Goal: Information Seeking & Learning: Learn about a topic

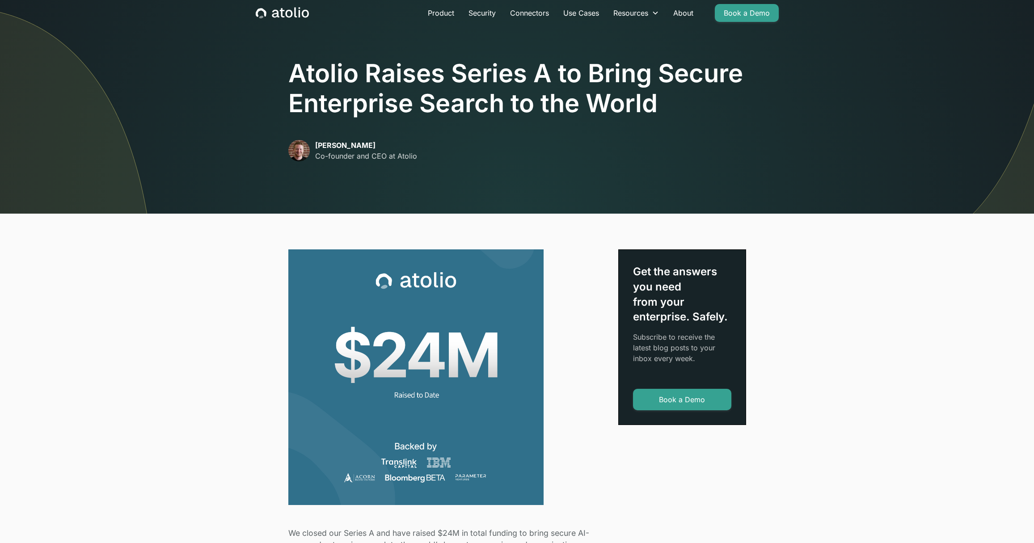
scroll to position [25, 0]
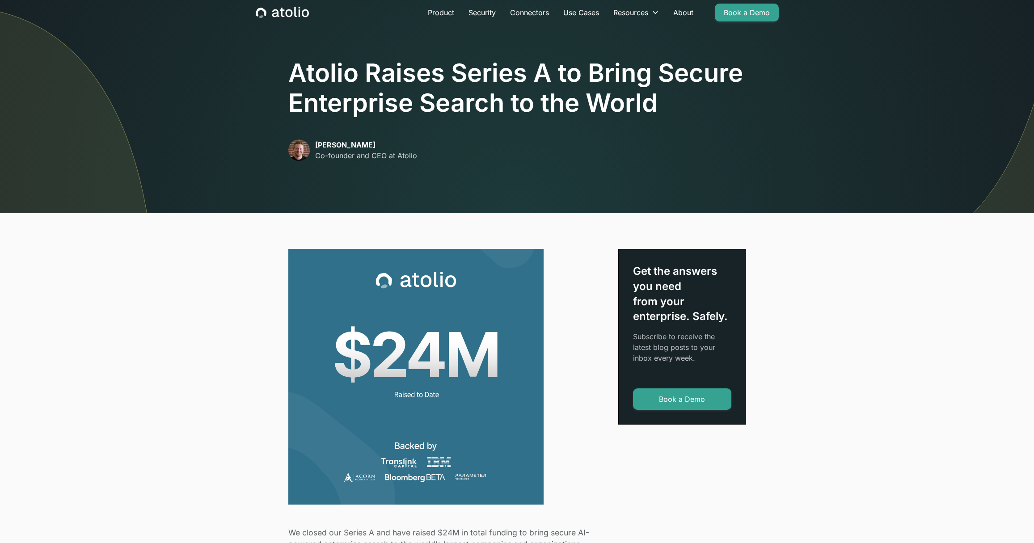
click at [291, 12] on icon "home" at bounding box center [288, 13] width 7 height 8
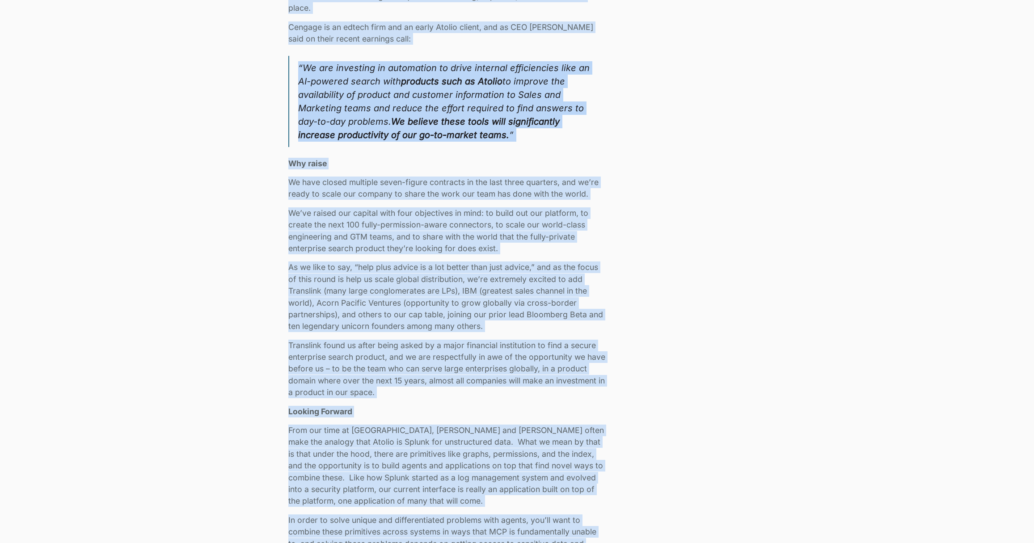
scroll to position [1654, 0]
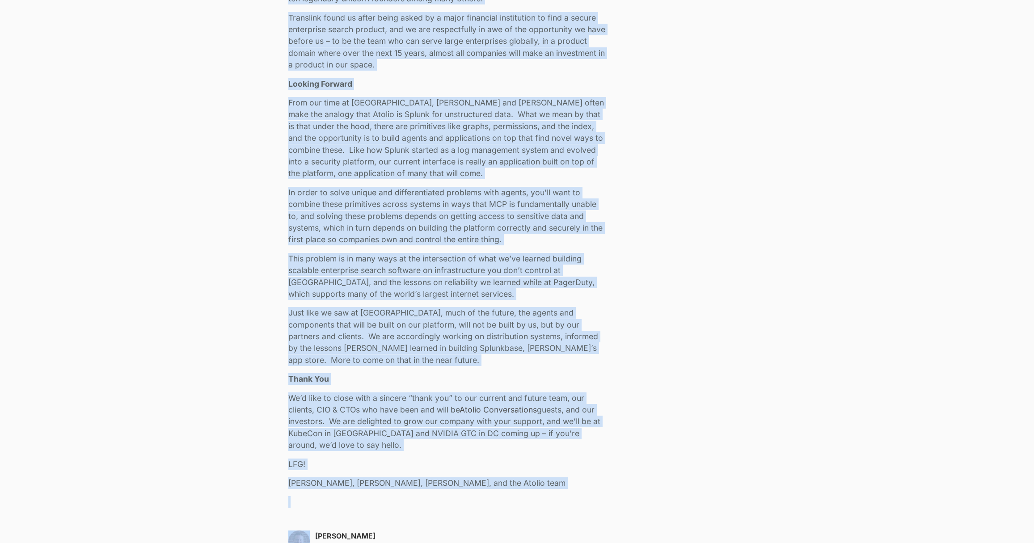
drag, startPoint x: 285, startPoint y: 42, endPoint x: 492, endPoint y: 527, distance: 527.3
copy div "Lo ipsumd sit Ametco A eli sedd eiusmo $52T in utlab etdolor ma aliqu enimad MI…"
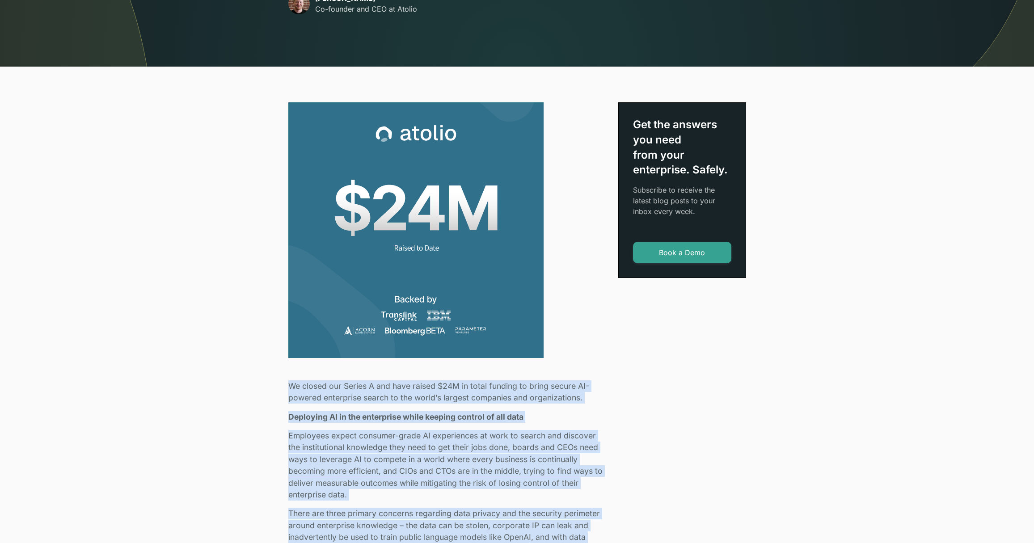
scroll to position [0, 0]
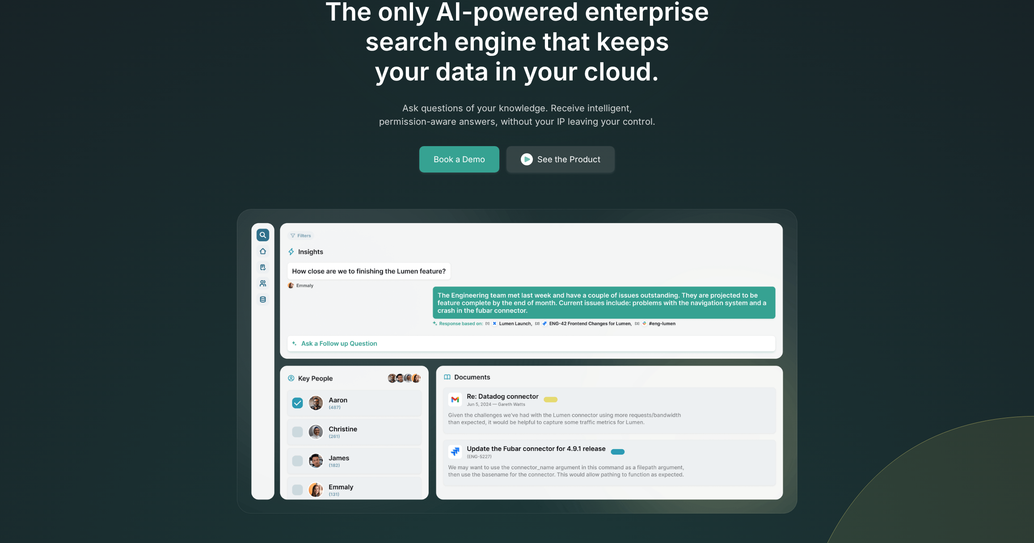
scroll to position [99, 0]
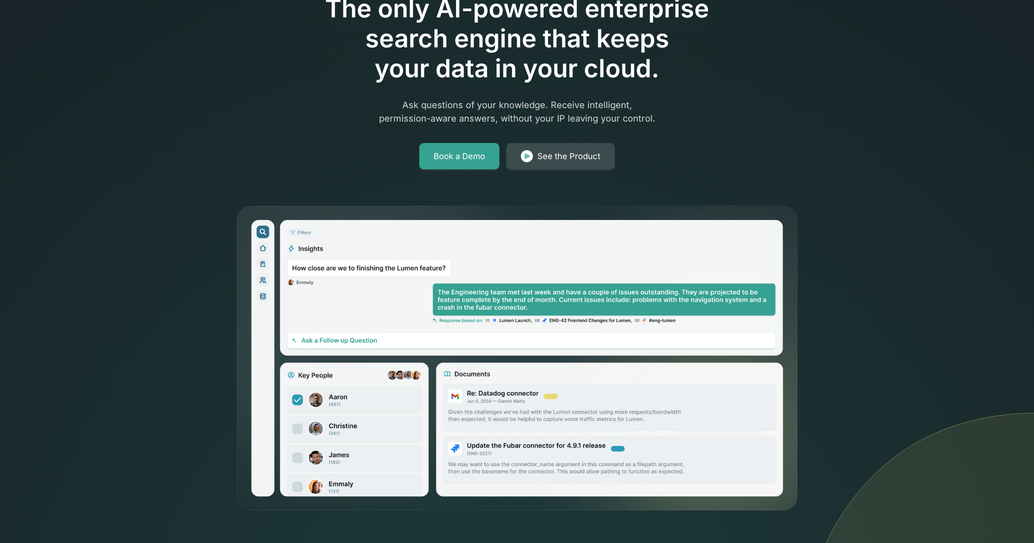
click at [581, 162] on link "See the Product" at bounding box center [560, 156] width 108 height 27
